Goal: Communication & Community: Answer question/provide support

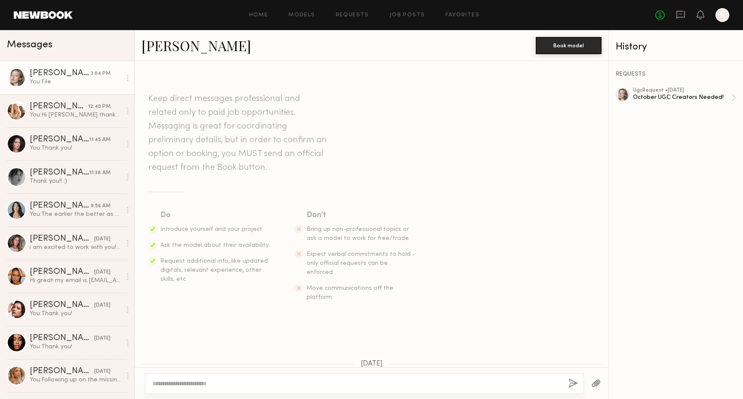
scroll to position [382, 0]
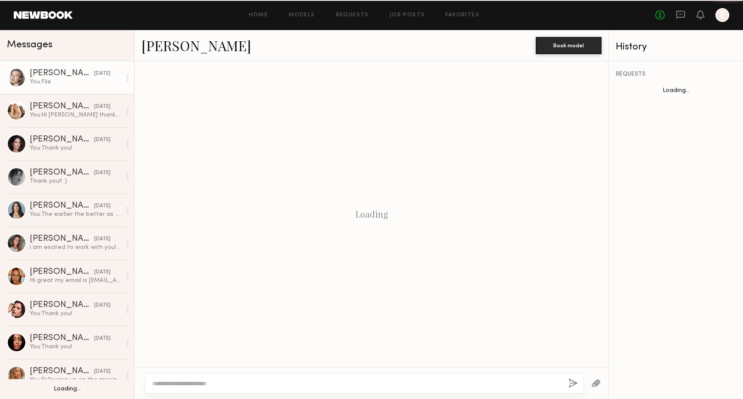
scroll to position [382, 0]
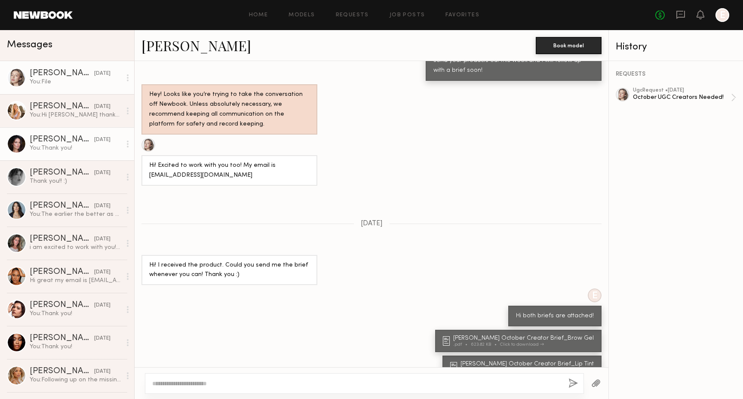
click at [49, 141] on div "[PERSON_NAME]" at bounding box center [62, 139] width 64 height 9
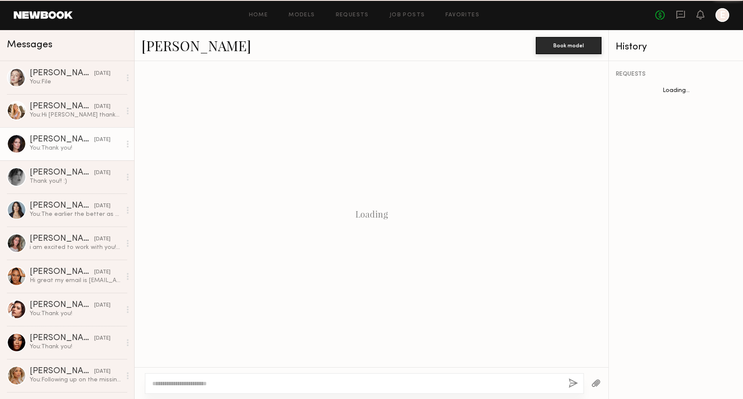
scroll to position [650, 0]
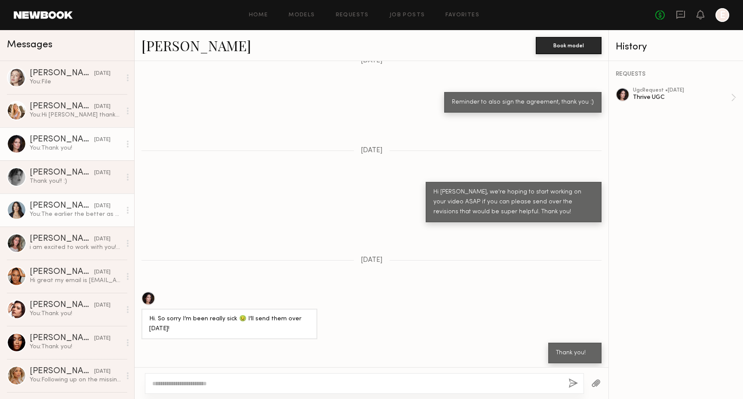
click at [73, 211] on div "You: The earlier the better as content was due on 9.10, thank you!" at bounding box center [76, 214] width 92 height 8
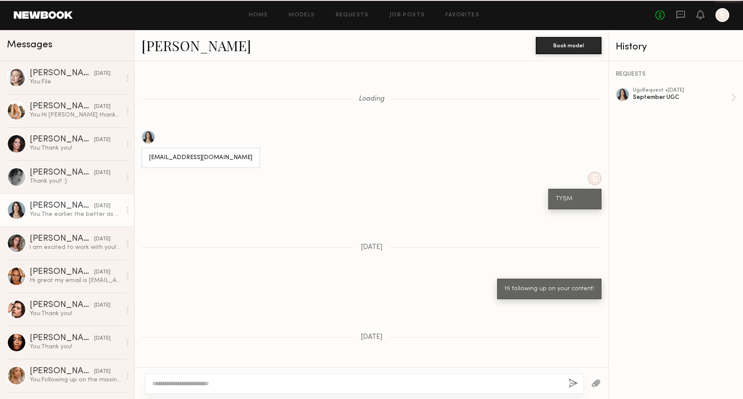
scroll to position [544, 0]
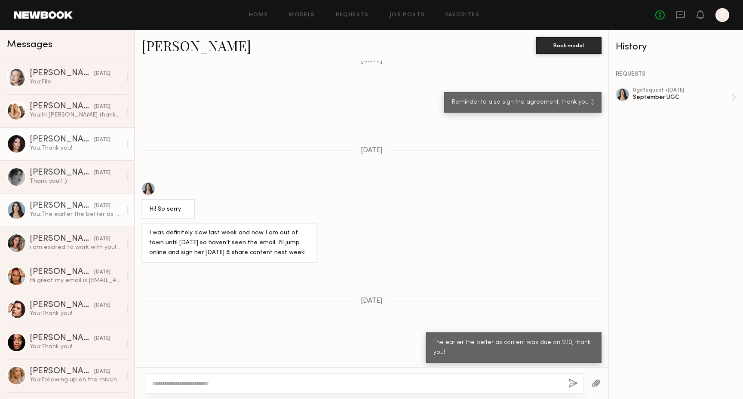
click at [64, 149] on div "You: Thank you!" at bounding box center [76, 148] width 92 height 8
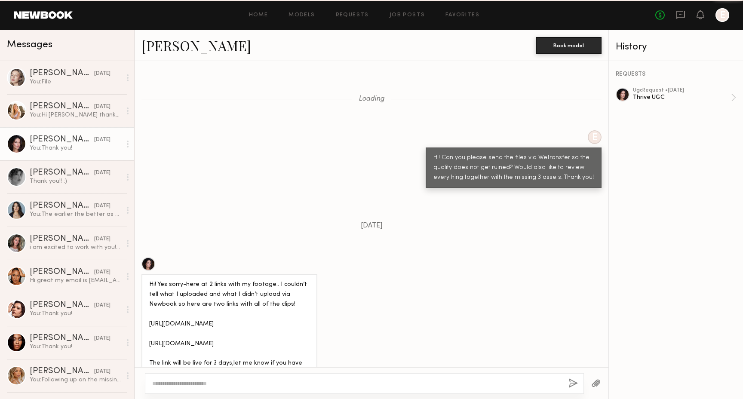
scroll to position [650, 0]
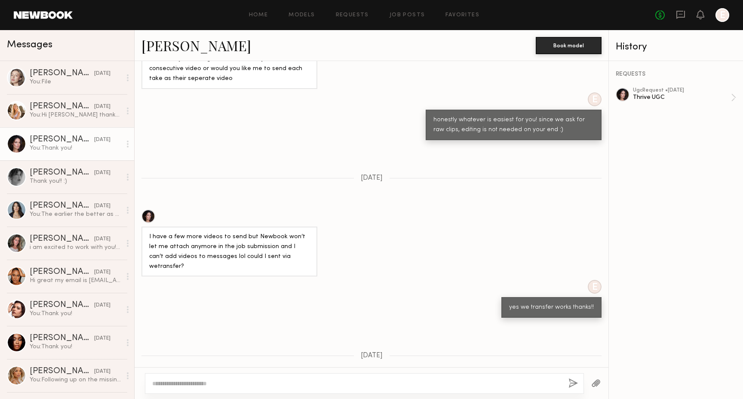
scroll to position [1528, 0]
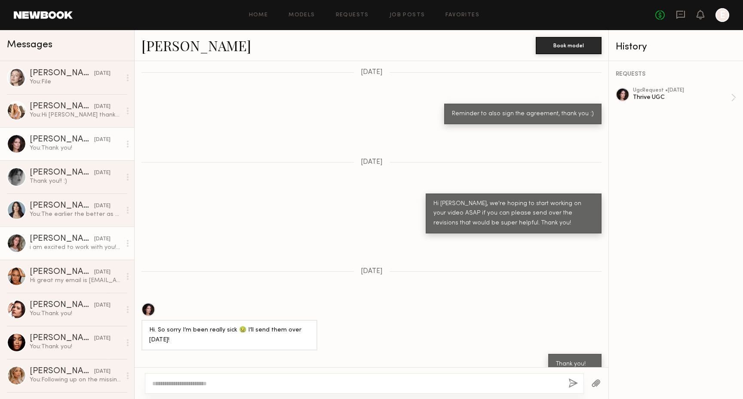
click at [66, 243] on div "i am excited to work with you!💖" at bounding box center [76, 247] width 92 height 8
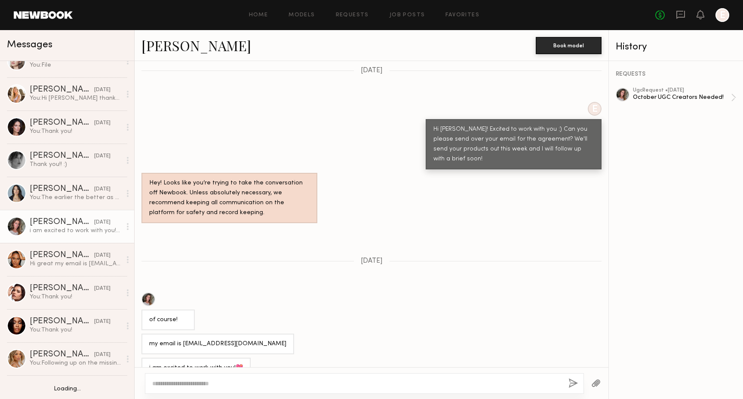
scroll to position [18, 0]
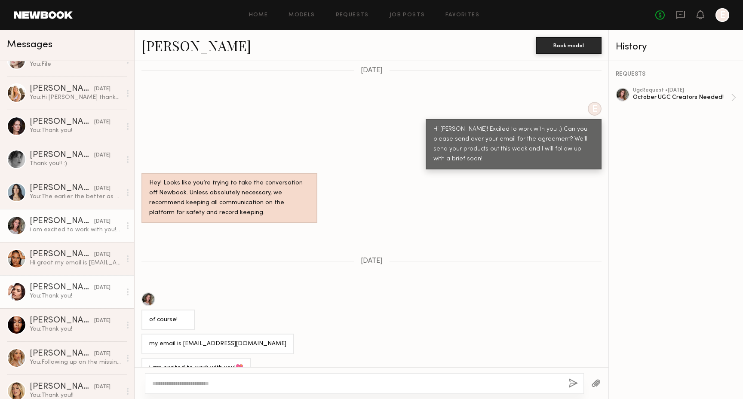
click at [81, 280] on link "[PERSON_NAME] [DATE] You: Thank you!" at bounding box center [67, 291] width 134 height 33
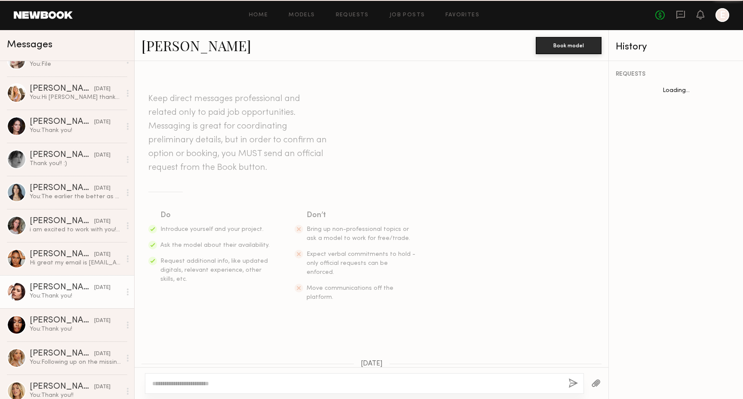
scroll to position [204, 0]
